Goal: Task Accomplishment & Management: Complete application form

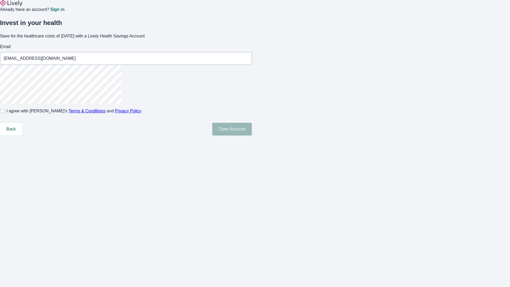
click at [4, 113] on input "I agree with Lively’s Terms & Conditions and Privacy Policy" at bounding box center [2, 111] width 4 height 4
checkbox input "true"
click at [252, 136] on button "Open Account" at bounding box center [232, 129] width 40 height 13
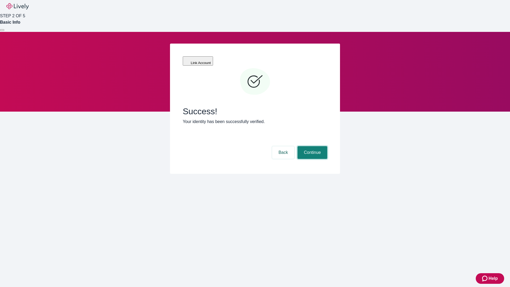
click at [312, 146] on button "Continue" at bounding box center [313, 152] width 30 height 13
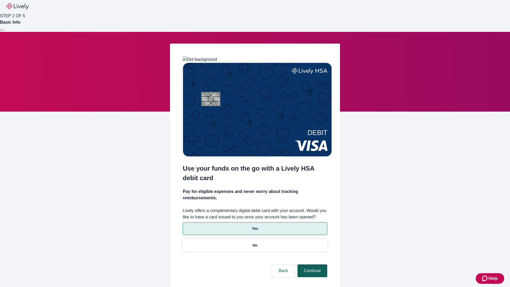
click at [255, 226] on p "Yes" at bounding box center [255, 229] width 6 height 6
click at [312, 264] on button "Continue" at bounding box center [313, 270] width 30 height 13
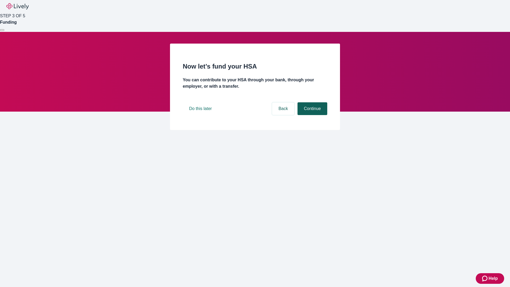
click at [312, 115] on button "Continue" at bounding box center [313, 108] width 30 height 13
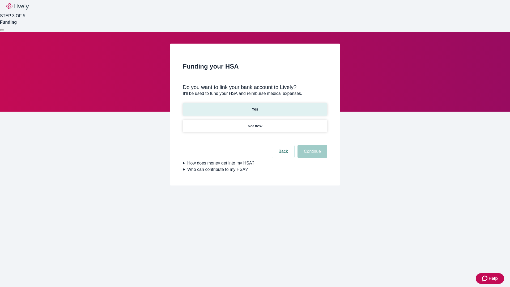
click at [255, 107] on p "Yes" at bounding box center [255, 110] width 6 height 6
click at [312, 145] on button "Continue" at bounding box center [313, 151] width 30 height 13
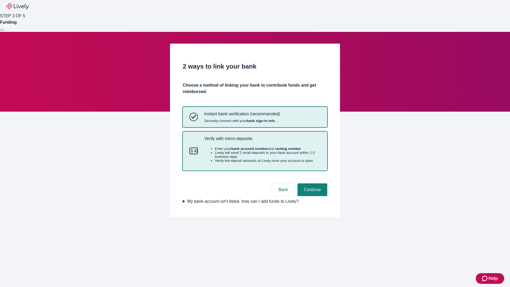
click at [262, 141] on p "Verify with micro-deposits" at bounding box center [262, 138] width 116 height 5
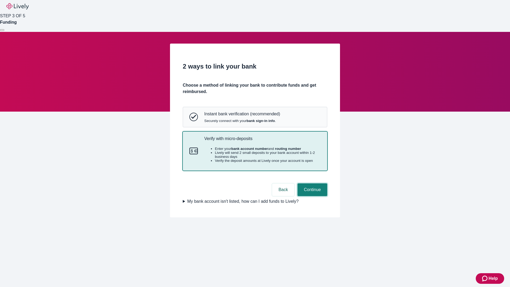
click at [312, 196] on button "Continue" at bounding box center [313, 189] width 30 height 13
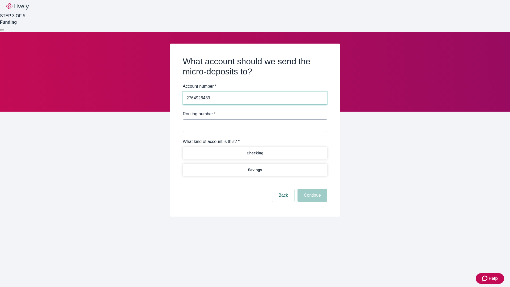
type input "2764926439"
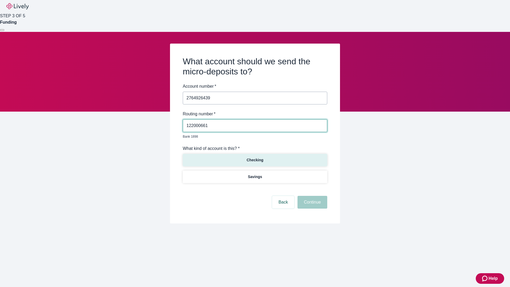
type input "122000661"
click at [255, 157] on p "Checking" at bounding box center [255, 160] width 17 height 6
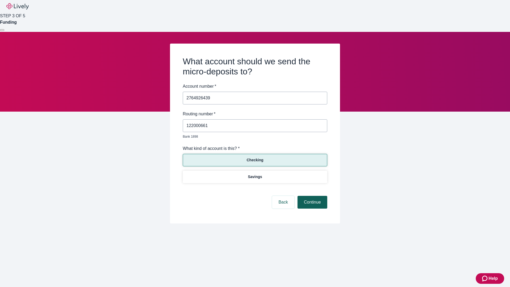
click at [312, 196] on button "Continue" at bounding box center [313, 202] width 30 height 13
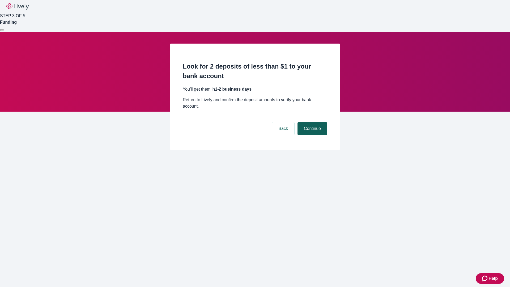
click at [312, 122] on button "Continue" at bounding box center [313, 128] width 30 height 13
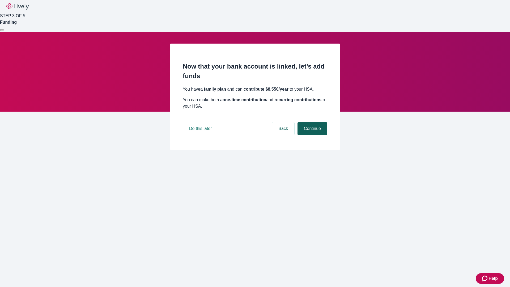
click at [312, 135] on button "Continue" at bounding box center [313, 128] width 30 height 13
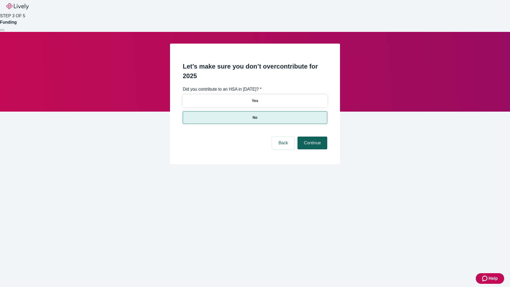
click at [312, 137] on button "Continue" at bounding box center [313, 143] width 30 height 13
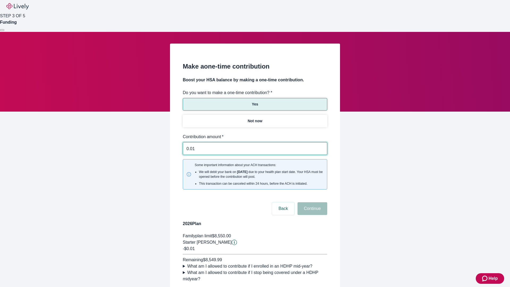
type input "0.01"
click at [312, 202] on button "Continue" at bounding box center [313, 208] width 30 height 13
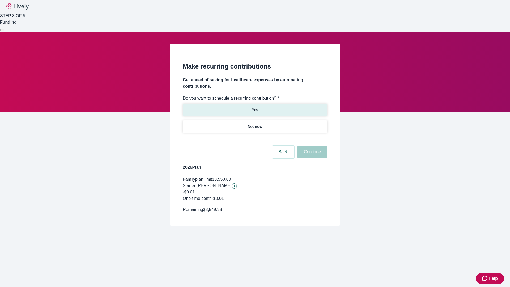
click at [255, 107] on p "Yes" at bounding box center [255, 110] width 6 height 6
click at [255, 139] on body "Help STEP 3 OF 5 Funding Make recurring contributions Get ahead of saving for h…" at bounding box center [255, 125] width 510 height 251
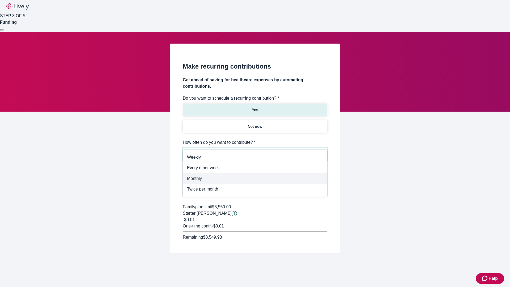
click at [255, 179] on span "Monthly" at bounding box center [255, 178] width 136 height 6
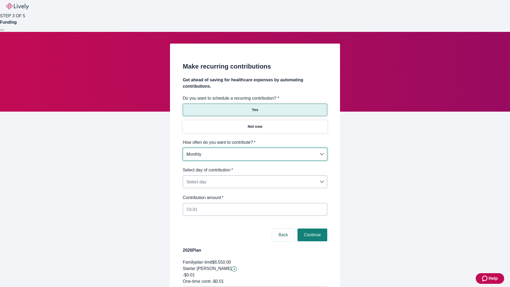
type input "Monthly"
click at [255, 167] on body "Help STEP 3 OF 5 Funding Make recurring contributions Get ahead of saving for h…" at bounding box center [255, 167] width 510 height 334
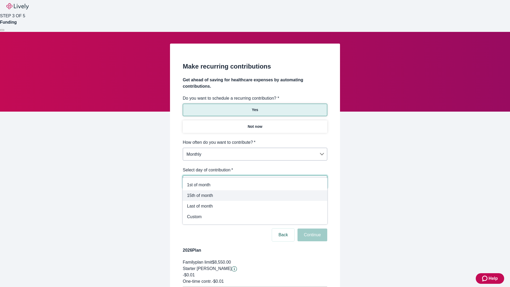
click at [255, 196] on span "15th of month" at bounding box center [255, 195] width 136 height 6
type input "Monthly15th"
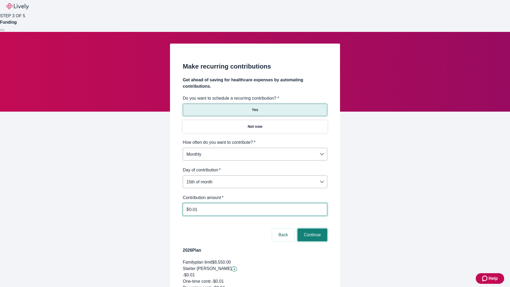
click at [312, 229] on button "Continue" at bounding box center [313, 235] width 30 height 13
